Goal: Obtain resource: Obtain resource

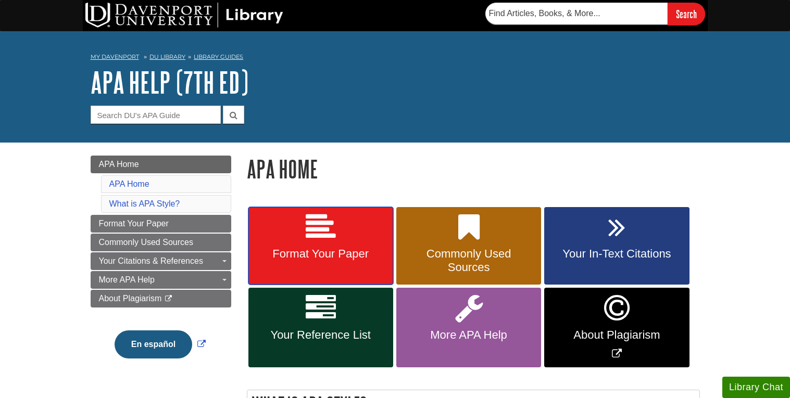
click at [320, 217] on icon at bounding box center [321, 227] width 30 height 30
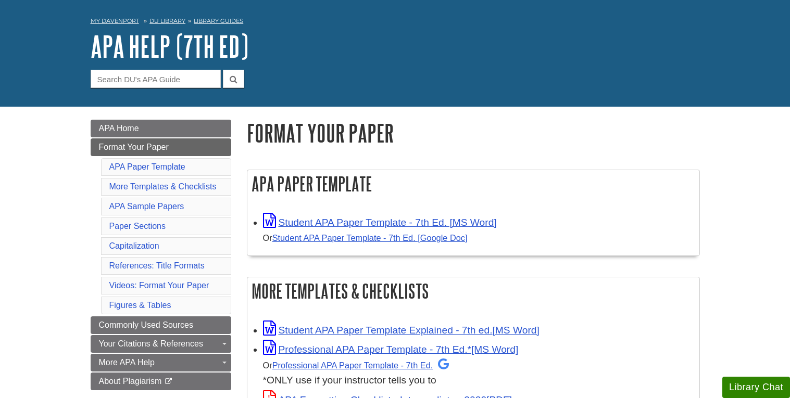
scroll to position [37, 0]
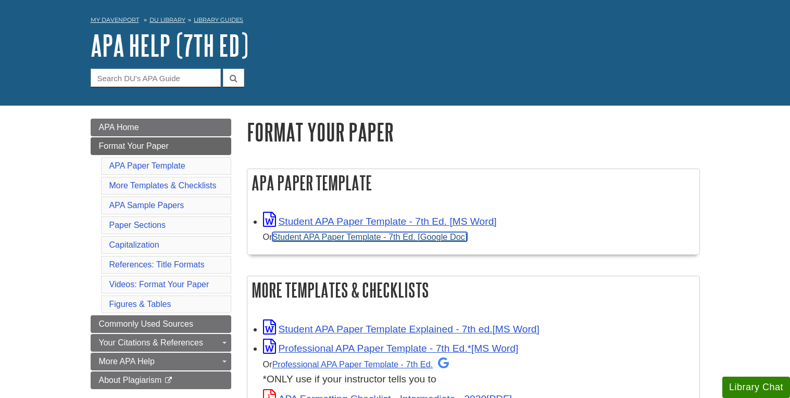
click at [312, 240] on link "Student APA Paper Template - 7th Ed. [Google Doc]" at bounding box center [369, 236] width 195 height 9
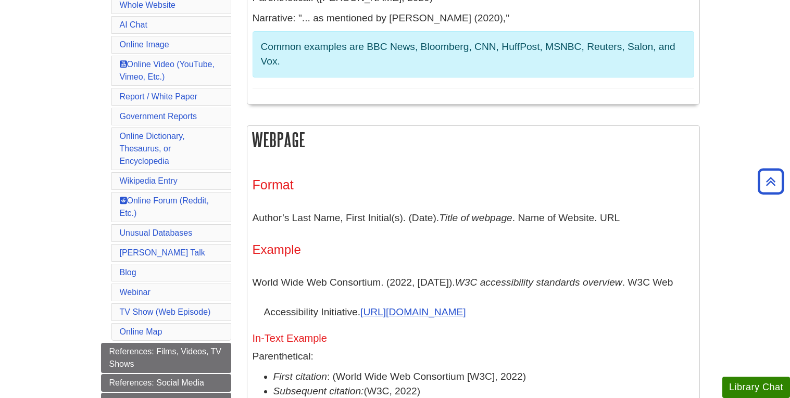
scroll to position [441, 0]
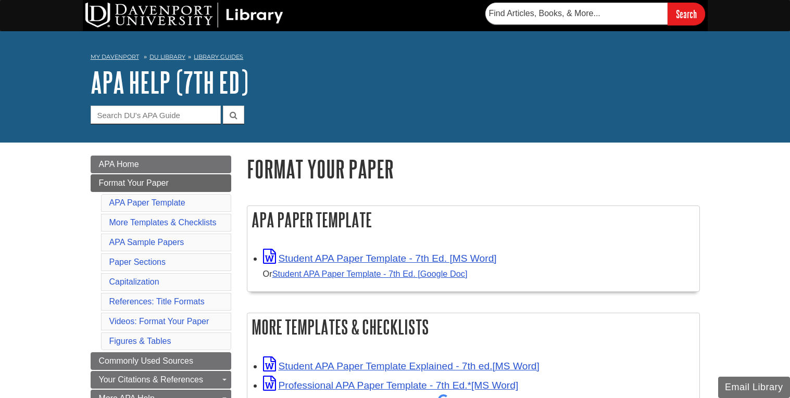
click at [368, 232] on h2 "APA Paper Template" at bounding box center [473, 220] width 452 height 28
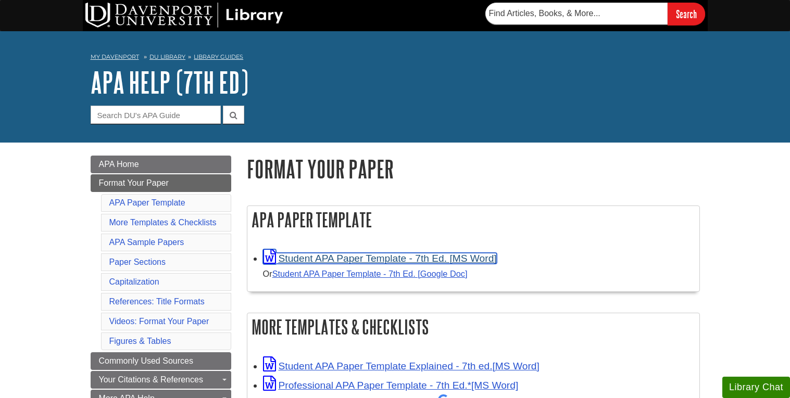
click at [366, 262] on link "Student APA Paper Template - 7th Ed. [MS Word]" at bounding box center [380, 258] width 234 height 11
